Goal: Task Accomplishment & Management: Manage account settings

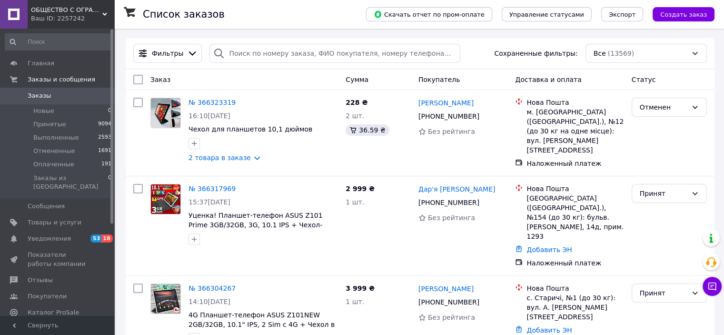
click at [30, 98] on span "Заказы" at bounding box center [39, 95] width 23 height 9
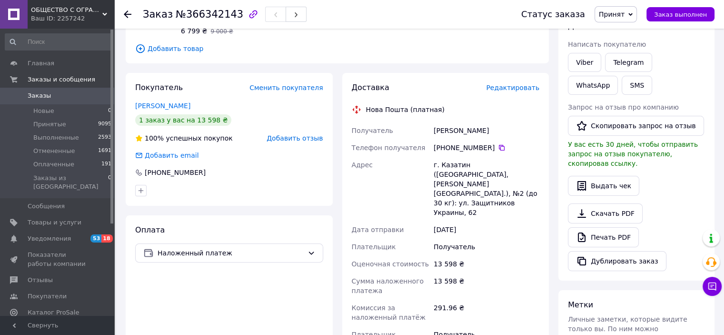
scroll to position [95, 0]
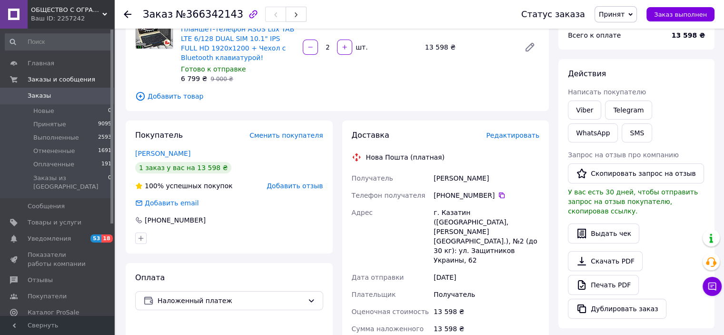
click at [39, 96] on span "Заказы" at bounding box center [39, 95] width 23 height 9
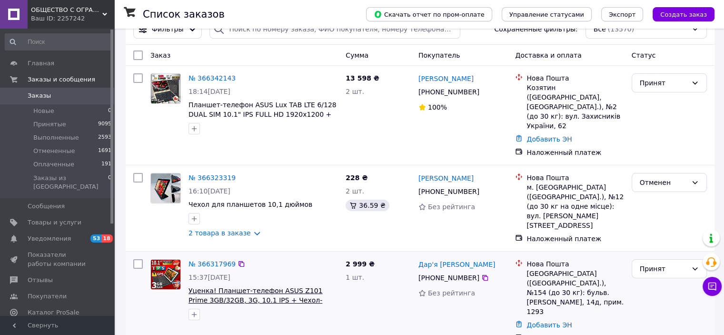
scroll to position [48, 0]
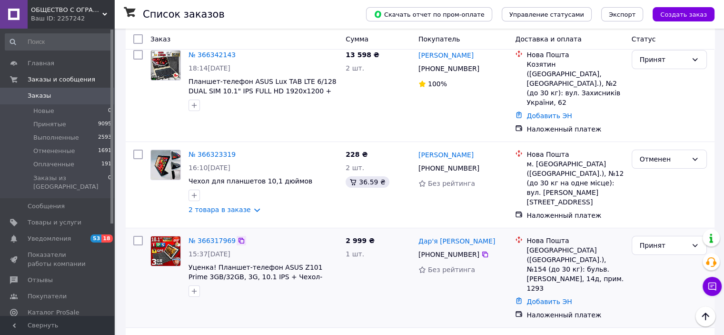
click at [238, 237] on icon at bounding box center [242, 241] width 8 height 8
click at [483, 252] on icon at bounding box center [486, 255] width 6 height 6
click at [239, 151] on icon at bounding box center [242, 154] width 6 height 6
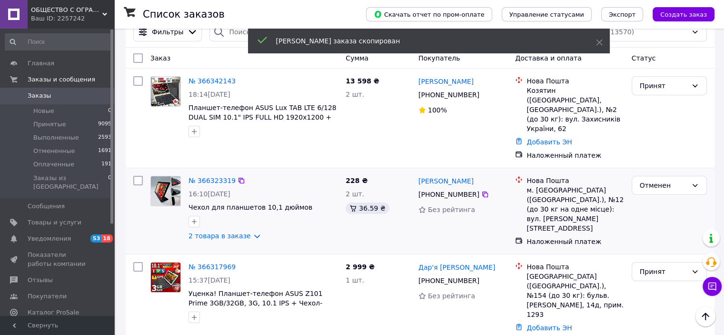
scroll to position [0, 0]
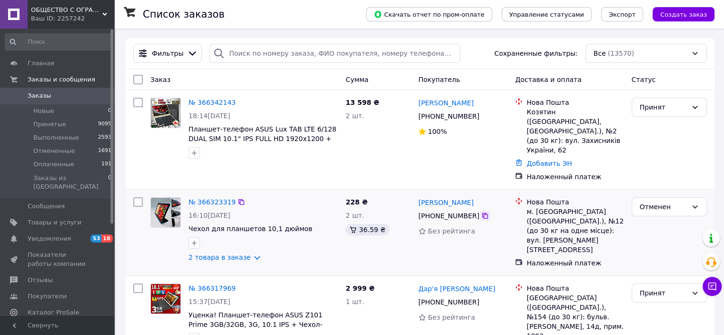
click at [482, 212] on icon at bounding box center [486, 216] width 8 height 8
click at [238, 100] on icon at bounding box center [242, 103] width 8 height 8
click at [482, 116] on icon at bounding box center [486, 116] width 8 height 8
click at [239, 285] on icon at bounding box center [242, 288] width 6 height 6
click at [482, 298] on icon at bounding box center [486, 302] width 8 height 8
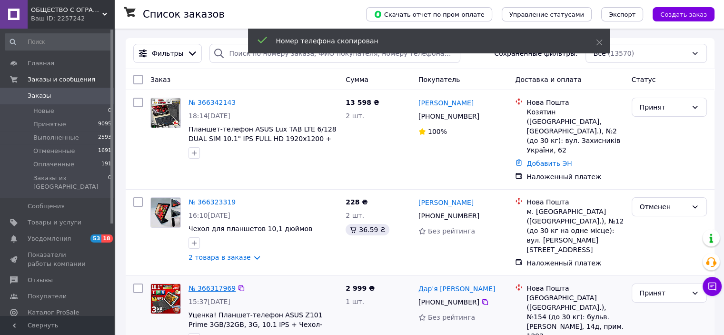
click at [210, 284] on link "№ 366317969" at bounding box center [212, 288] width 47 height 8
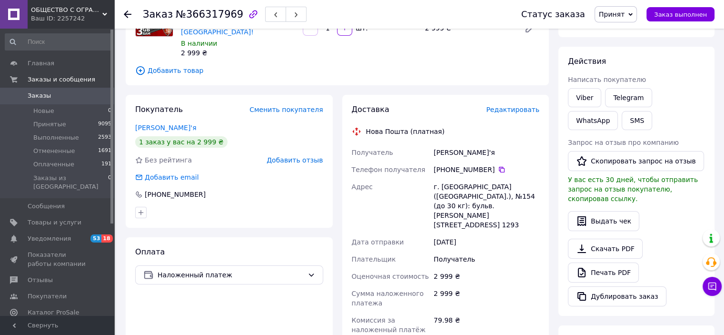
scroll to position [143, 0]
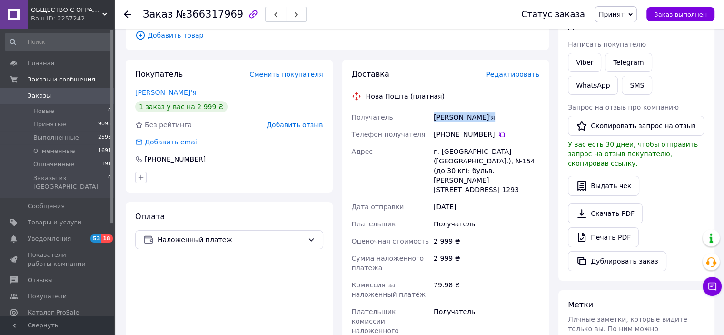
drag, startPoint x: 434, startPoint y: 107, endPoint x: 518, endPoint y: 111, distance: 83.9
click at [518, 111] on div "Макаренко Дар'я" at bounding box center [487, 117] width 110 height 17
copy div "Макаренко Дар'я"
click at [39, 92] on span "Заказы" at bounding box center [39, 95] width 23 height 9
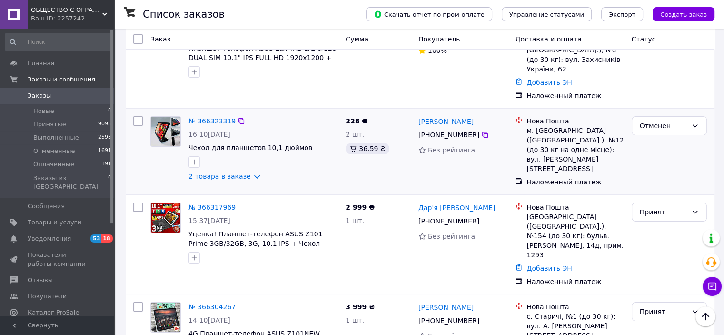
scroll to position [95, 0]
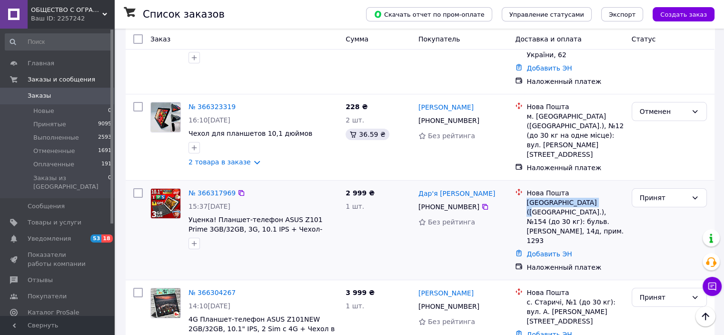
drag, startPoint x: 527, startPoint y: 178, endPoint x: 586, endPoint y: 181, distance: 59.6
click at [586, 198] on div "Київ (Київська обл.), №154 (до 30 кг): бульв. Миколи Руденка, 14д, прим. 1293" at bounding box center [575, 222] width 97 height 48
copy div "Київ (Київська обл.)"
click at [203, 189] on link "№ 366317969" at bounding box center [212, 193] width 47 height 8
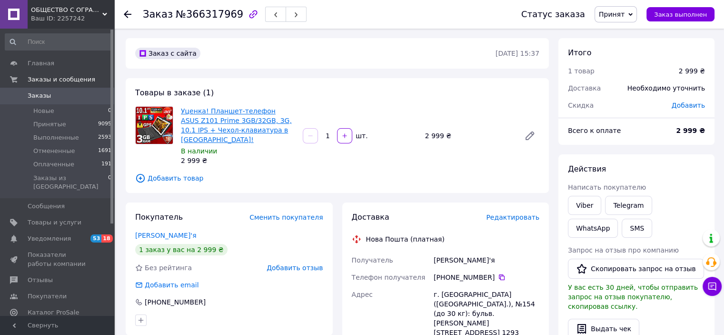
click at [227, 123] on link "Уценка! Планшет-телефон ASUS Z101 Prime 3GB/32GB, 3G, 10.1 IPS + Чехол-клавиату…" at bounding box center [236, 125] width 111 height 36
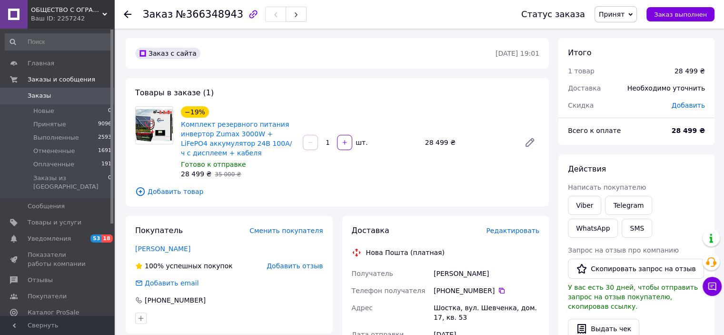
click at [48, 98] on span "Заказы" at bounding box center [58, 95] width 60 height 9
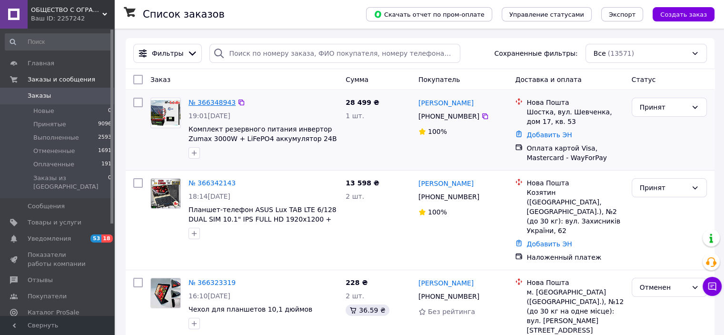
click at [210, 102] on link "№ 366348943" at bounding box center [212, 103] width 47 height 8
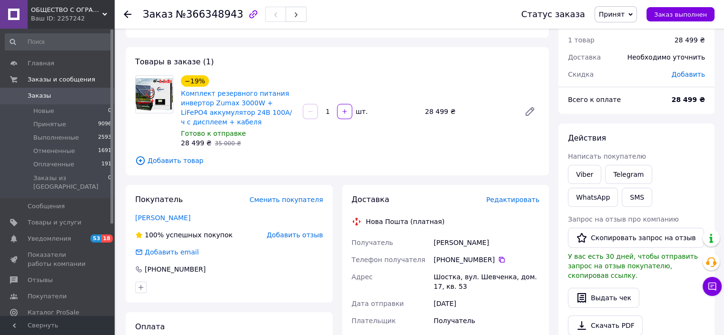
scroll to position [48, 0]
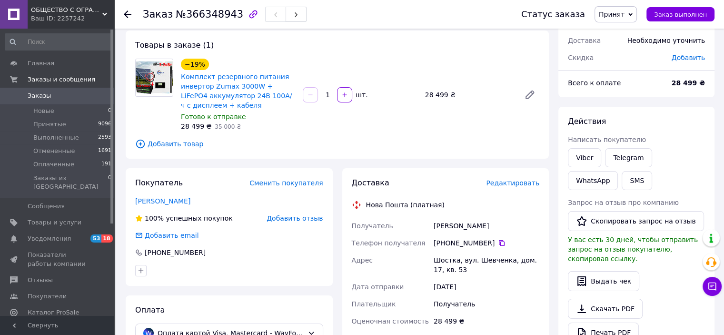
click at [33, 98] on span "Заказы" at bounding box center [39, 95] width 23 height 9
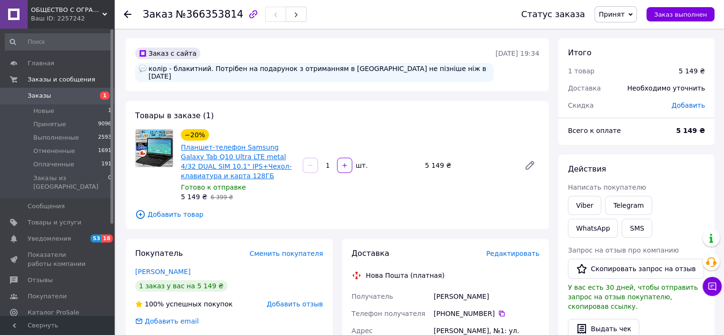
click at [219, 146] on link "Планшет-телефон Samsung Galaxy Tab Q10 Ultra LTE metal 4/32 DUAL SIM 10.1" IPS+…" at bounding box center [236, 161] width 111 height 36
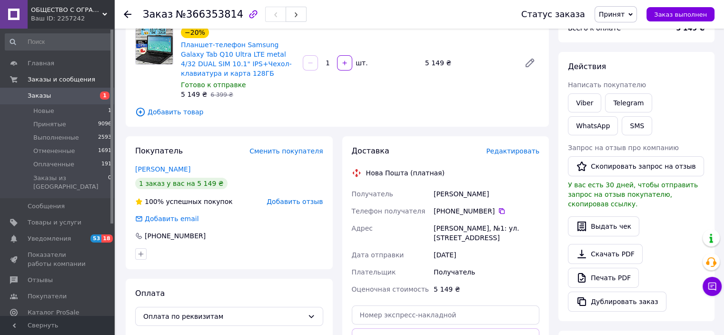
scroll to position [48, 0]
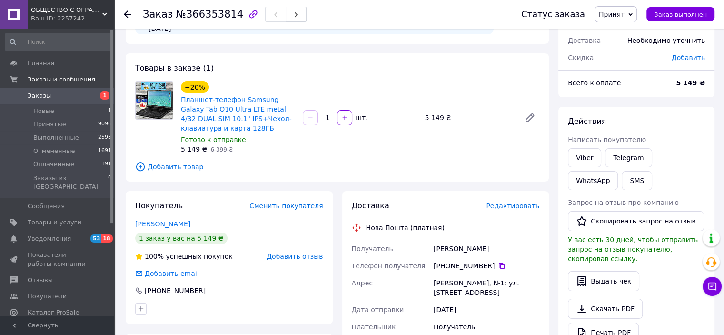
click at [153, 96] on img at bounding box center [154, 100] width 37 height 37
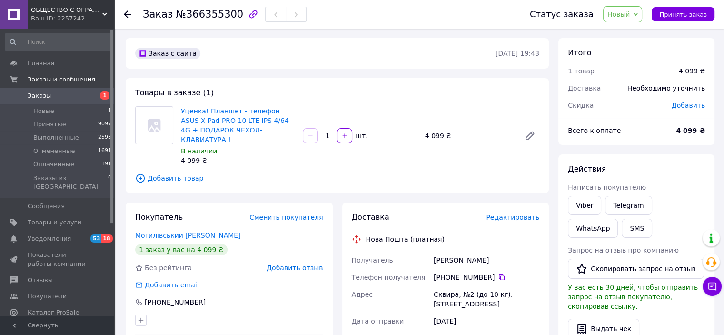
click at [622, 15] on span "Новый" at bounding box center [619, 14] width 23 height 8
click at [623, 34] on li "Принят" at bounding box center [629, 33] width 50 height 14
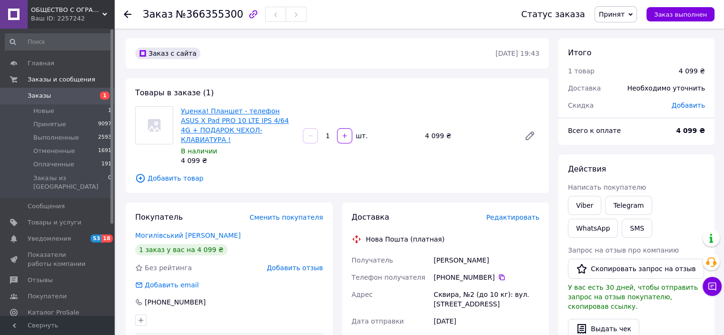
click at [203, 110] on link "Уценка! Планшет - телефон ASUS X Pad PRO 10 LTE IPS 4/64 4G + ПОДАРОК ЧЕХОЛ-КЛА…" at bounding box center [235, 125] width 108 height 36
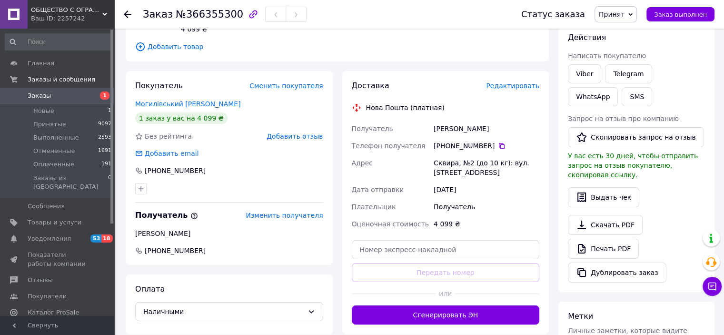
scroll to position [95, 0]
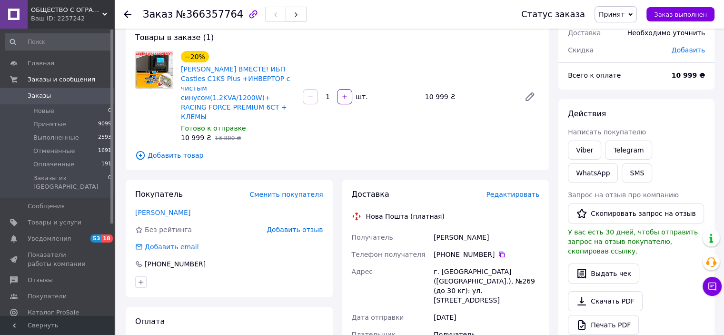
scroll to position [48, 0]
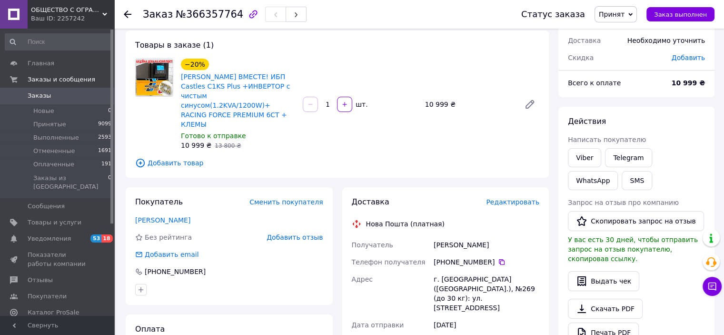
click at [41, 97] on span "Заказы" at bounding box center [39, 95] width 23 height 9
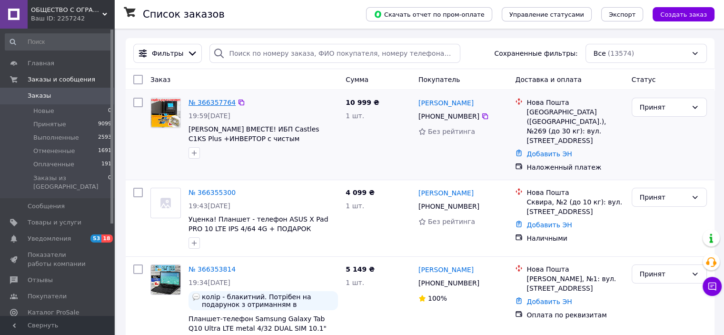
click at [213, 104] on link "№ 366357764" at bounding box center [212, 103] width 47 height 8
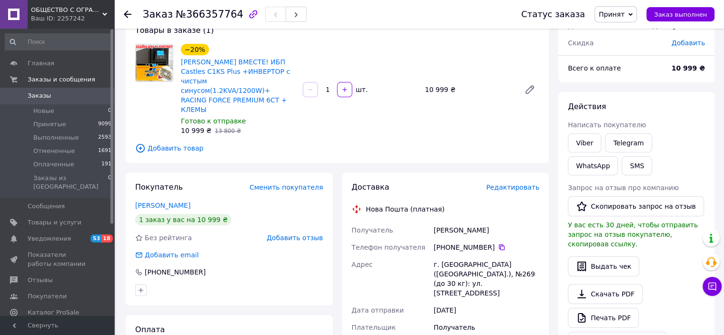
scroll to position [48, 0]
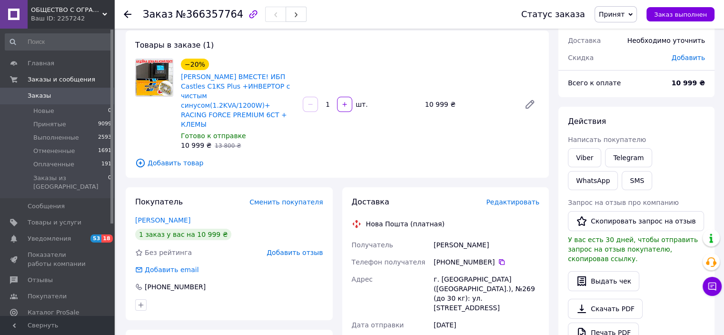
click at [50, 97] on span "Заказы" at bounding box center [58, 95] width 60 height 9
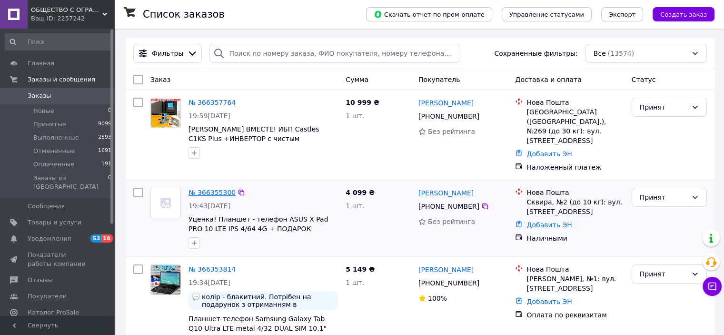
click at [202, 189] on link "№ 366355300" at bounding box center [212, 193] width 47 height 8
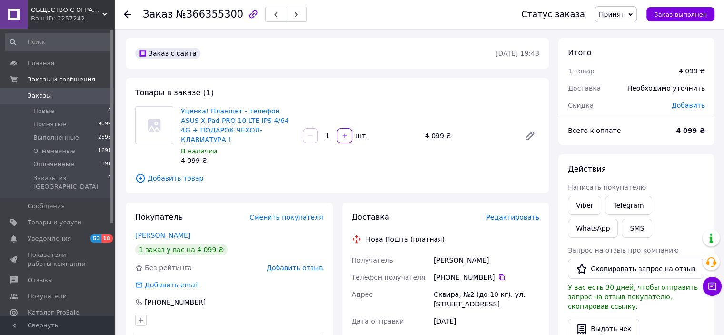
scroll to position [48, 0]
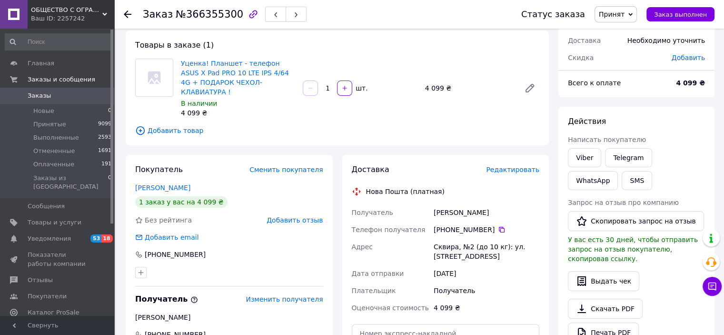
click at [44, 101] on link "Заказы 0" at bounding box center [58, 96] width 117 height 16
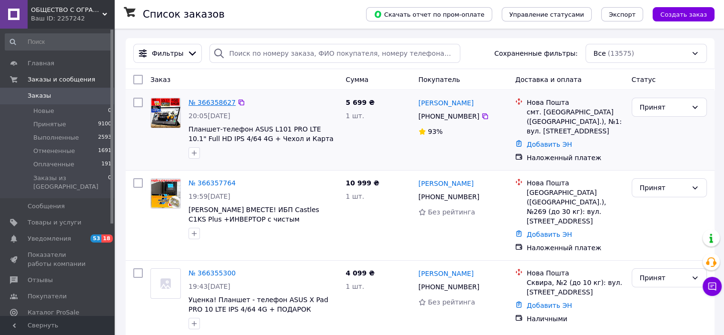
click at [205, 104] on link "№ 366358627" at bounding box center [212, 103] width 47 height 8
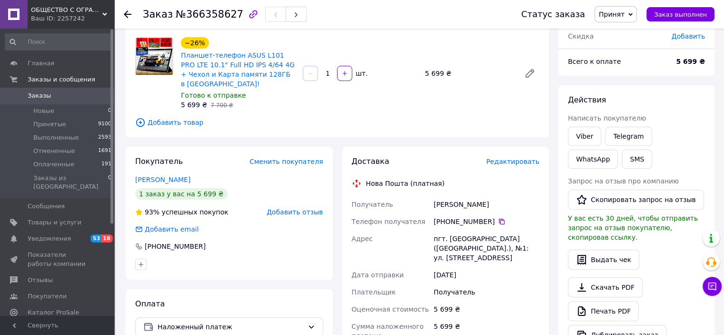
scroll to position [48, 0]
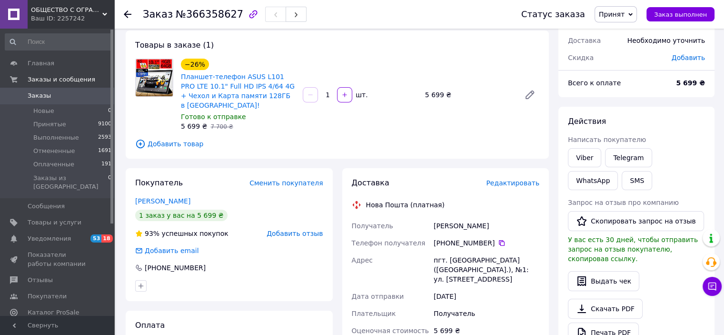
click at [40, 97] on span "Заказы" at bounding box center [39, 95] width 23 height 9
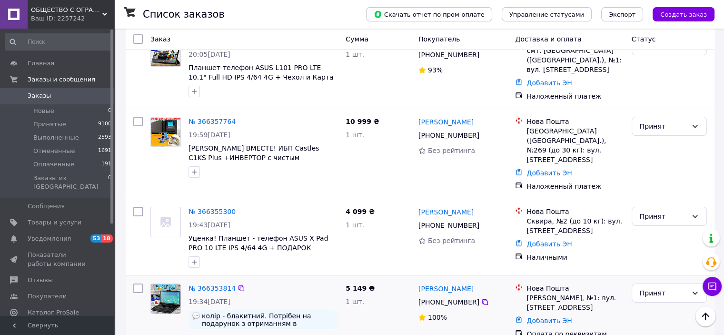
scroll to position [48, 0]
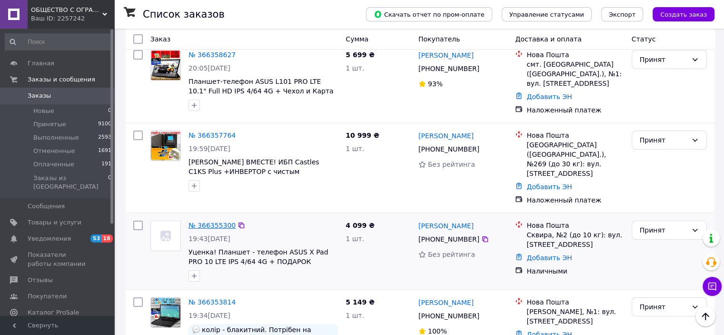
click at [214, 221] on link "№ 366355300" at bounding box center [212, 225] width 47 height 8
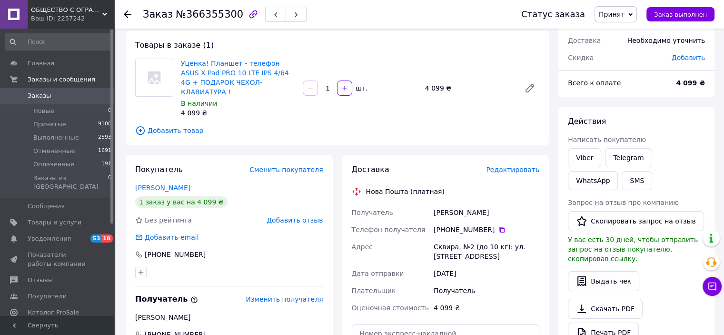
click at [41, 97] on span "Заказы" at bounding box center [39, 95] width 23 height 9
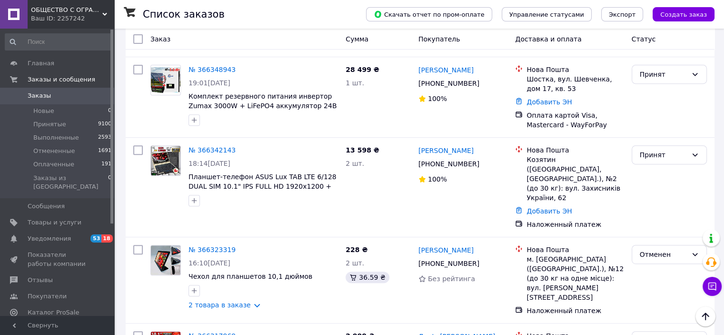
scroll to position [381, 0]
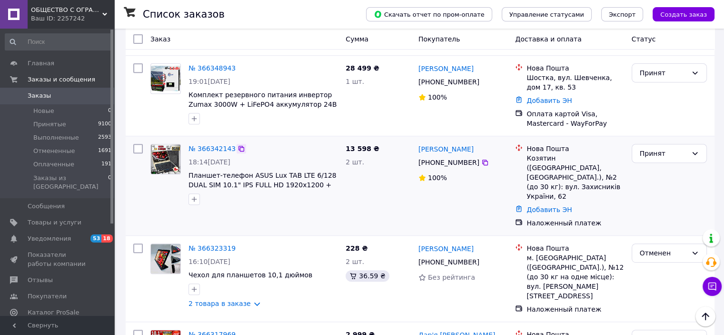
click at [238, 145] on icon at bounding box center [242, 149] width 8 height 8
click at [482, 159] on icon at bounding box center [486, 163] width 8 height 8
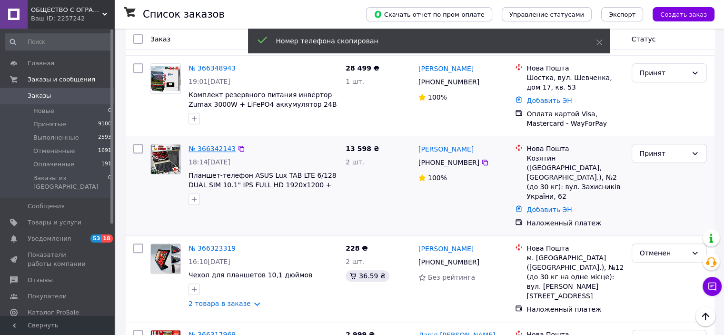
click at [218, 145] on link "№ 366342143" at bounding box center [212, 149] width 47 height 8
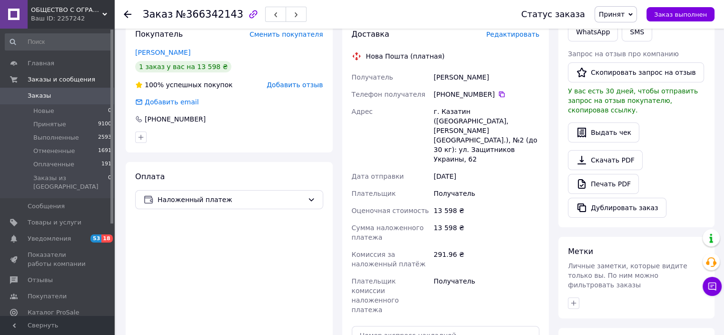
scroll to position [189, 0]
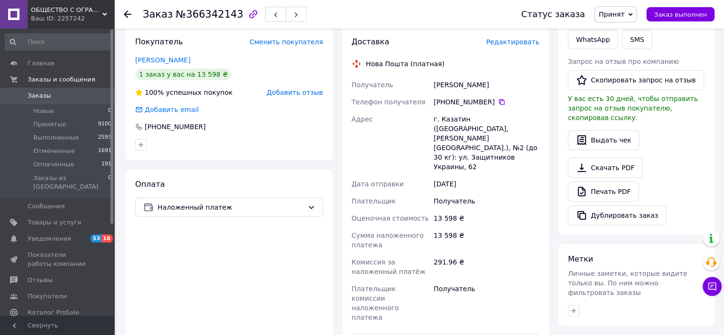
drag, startPoint x: 435, startPoint y: 82, endPoint x: 493, endPoint y: 80, distance: 57.7
click at [493, 80] on div "[PERSON_NAME]" at bounding box center [487, 84] width 110 height 17
copy div "[PERSON_NAME]"
click at [45, 94] on span "Заказы" at bounding box center [39, 95] width 23 height 9
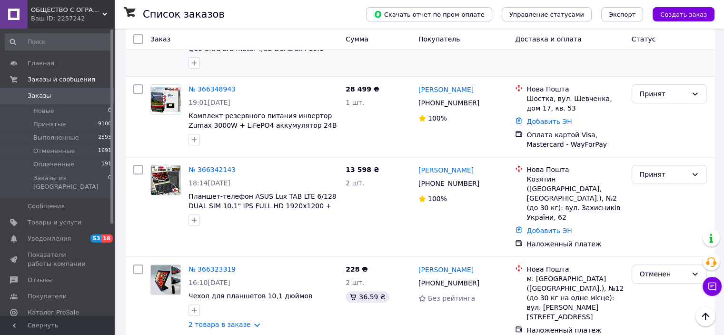
scroll to position [333, 0]
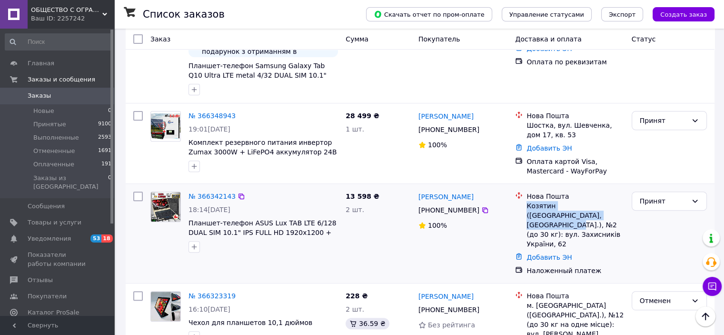
drag, startPoint x: 528, startPoint y: 190, endPoint x: 584, endPoint y: 200, distance: 57.6
click at [584, 201] on div "Козятин ([GEOGRAPHIC_DATA], [GEOGRAPHIC_DATA].), №2 (до 30 кг): вул. Захисників…" at bounding box center [575, 225] width 97 height 48
copy div "Козятин ([GEOGRAPHIC_DATA], [GEOGRAPHIC_DATA].)"
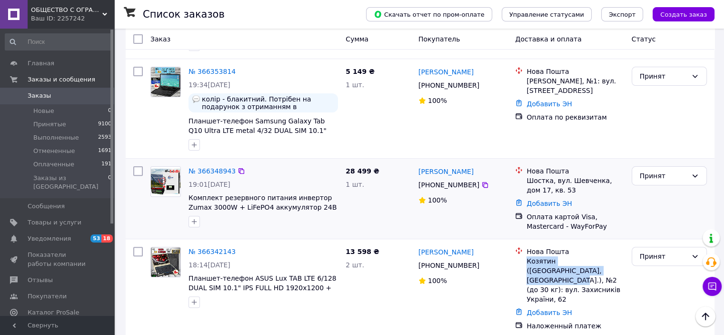
scroll to position [238, 0]
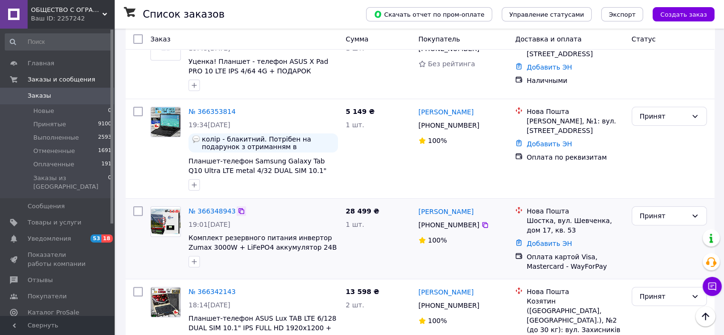
click at [239, 208] on icon at bounding box center [242, 211] width 6 height 6
click at [482, 221] on icon at bounding box center [486, 225] width 8 height 8
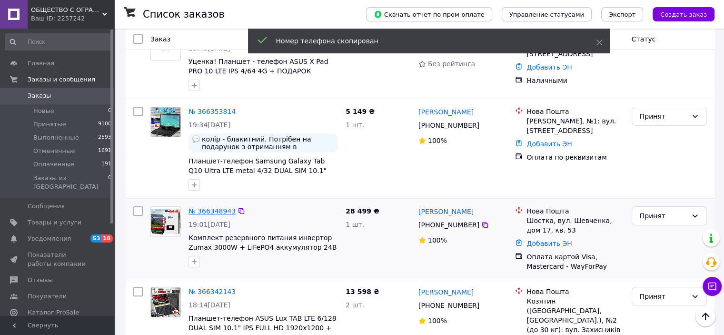
click at [212, 207] on link "№ 366348943" at bounding box center [212, 211] width 47 height 8
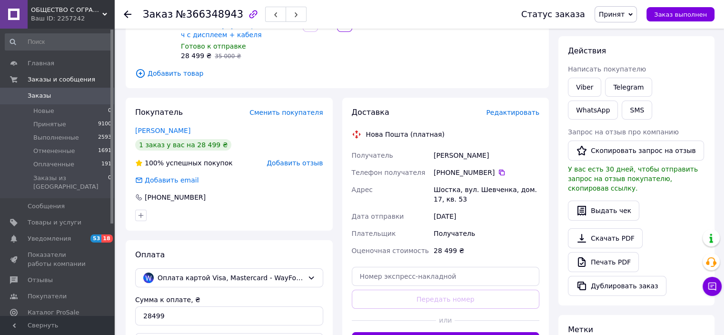
scroll to position [95, 0]
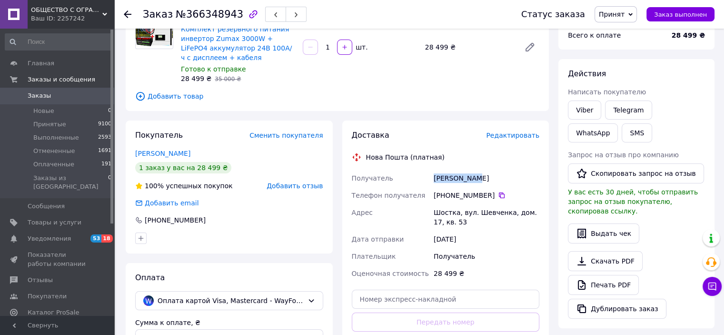
drag, startPoint x: 435, startPoint y: 179, endPoint x: 486, endPoint y: 176, distance: 51.0
click at [486, 176] on div "[PERSON_NAME]" at bounding box center [487, 178] width 110 height 17
copy div "[PERSON_NAME]"
drag, startPoint x: 434, startPoint y: 212, endPoint x: 474, endPoint y: 224, distance: 41.3
click at [474, 224] on div "Шостка, вул. Шевченка, дом. 17, кв. 53" at bounding box center [487, 217] width 110 height 27
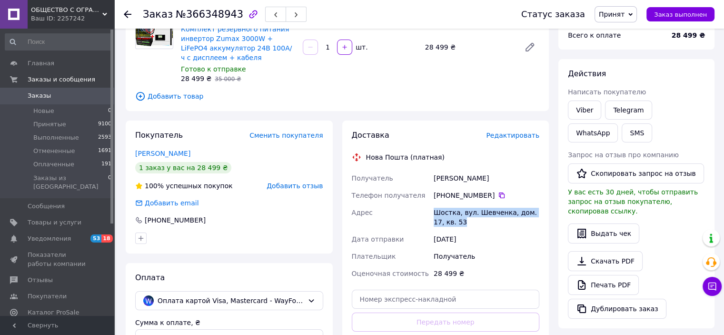
copy div "Шостка, вул. Шевченка, дом. 17, кв. 53"
click at [45, 98] on span "Заказы" at bounding box center [39, 95] width 23 height 9
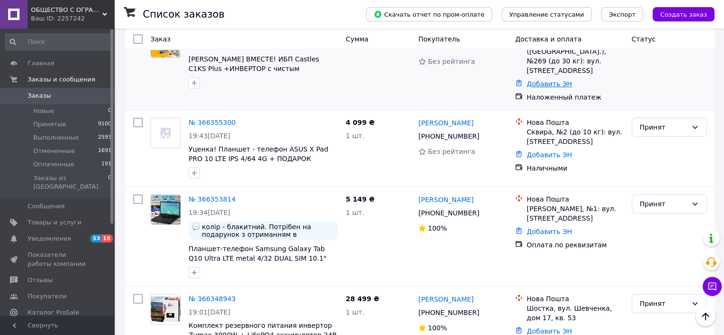
scroll to position [191, 0]
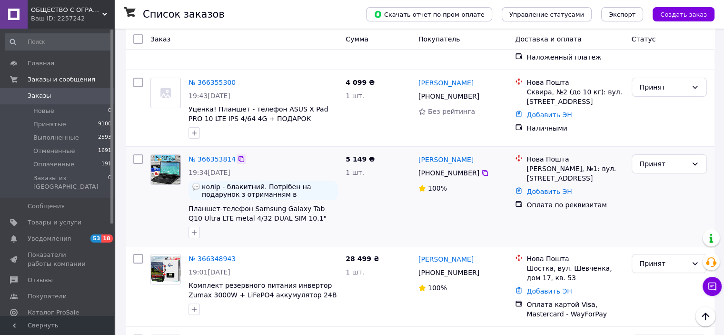
click at [238, 155] on icon at bounding box center [242, 159] width 8 height 8
click at [482, 169] on icon at bounding box center [486, 173] width 8 height 8
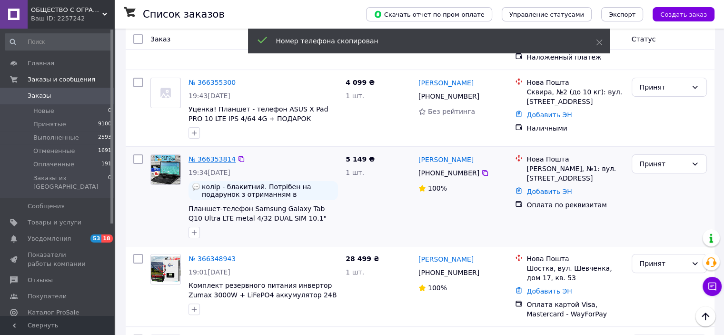
click at [213, 155] on link "№ 366353814" at bounding box center [212, 159] width 47 height 8
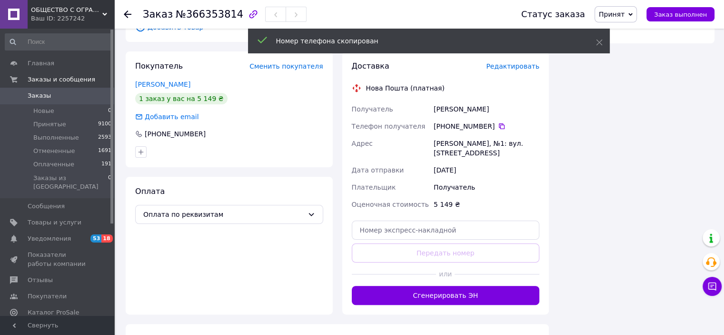
scroll to position [191, 0]
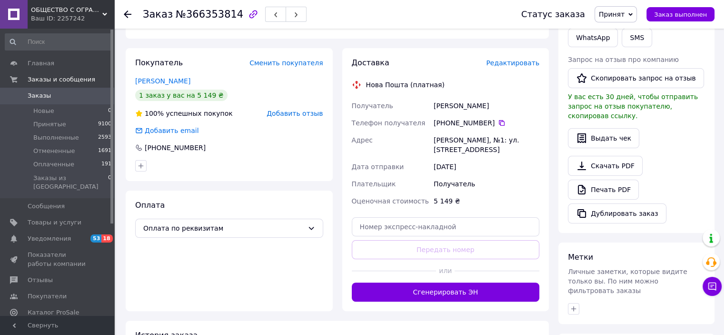
drag, startPoint x: 434, startPoint y: 94, endPoint x: 520, endPoint y: 95, distance: 86.2
click at [520, 97] on div "[PERSON_NAME]" at bounding box center [487, 105] width 110 height 17
copy div "[PERSON_NAME]"
click at [35, 94] on span "Заказы" at bounding box center [39, 95] width 23 height 9
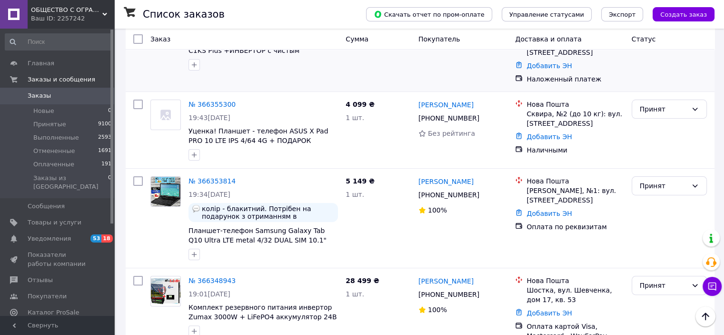
scroll to position [191, 0]
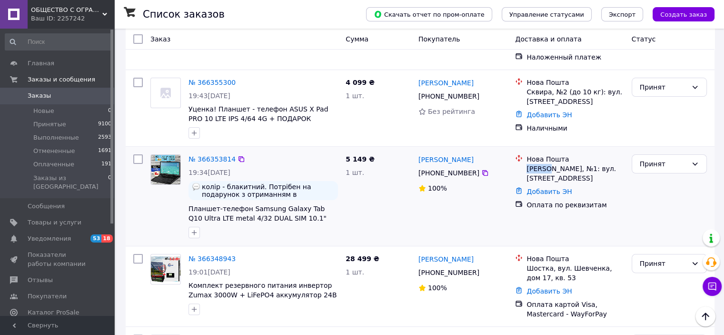
drag, startPoint x: 528, startPoint y: 151, endPoint x: 549, endPoint y: 151, distance: 21.4
click at [549, 164] on div "[PERSON_NAME], №1: вул. [STREET_ADDRESS]" at bounding box center [575, 173] width 97 height 19
copy div "[PERSON_NAME],"
